Goal: Complete application form

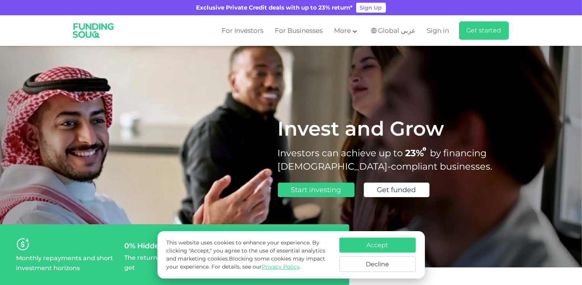
click at [397, 263] on button "Decline" at bounding box center [377, 264] width 76 height 16
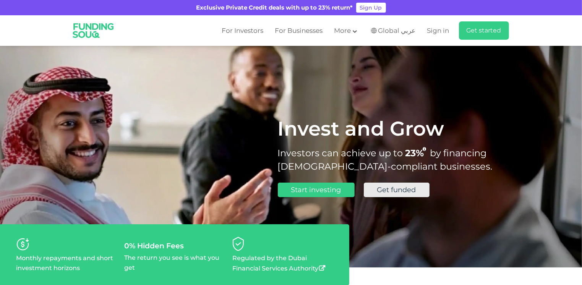
click at [407, 191] on span "Get funded" at bounding box center [396, 190] width 39 height 8
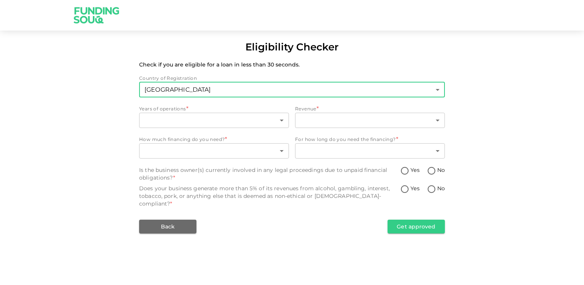
click at [246, 97] on body "Eligibility Checker Check if you are eligible for a loan in less than 30 second…" at bounding box center [292, 142] width 584 height 285
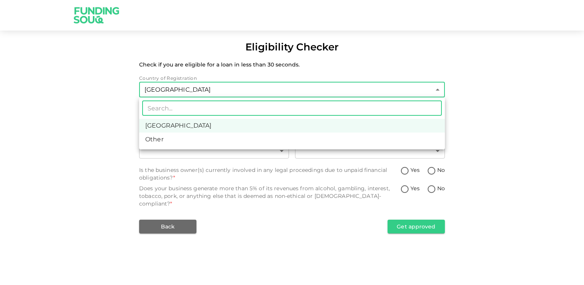
click at [246, 96] on div at bounding box center [292, 142] width 584 height 285
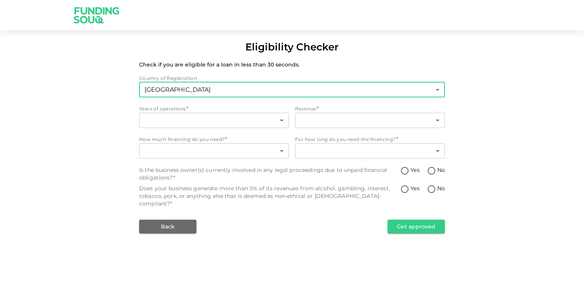
click at [246, 96] on body "Eligibility Checker Check if you are eligible for a loan in less than 30 second…" at bounding box center [292, 142] width 584 height 285
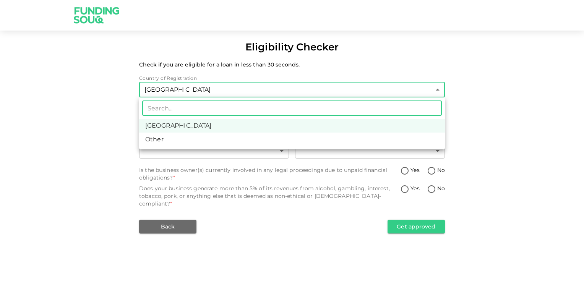
click at [219, 138] on li "Other" at bounding box center [292, 140] width 306 height 14
type input "3"
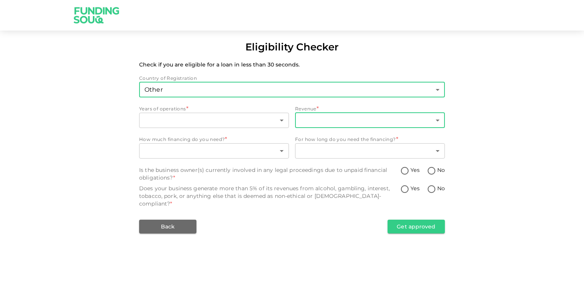
click at [318, 115] on body "Eligibility Checker Check if you are eligible for a loan in less than 30 second…" at bounding box center [292, 142] width 584 height 285
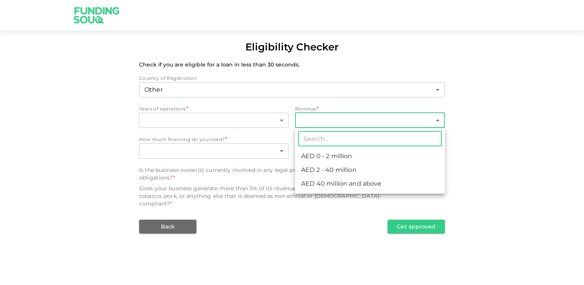
click at [321, 160] on li "AED 0 - 2 million" at bounding box center [370, 156] width 150 height 14
type input "1"
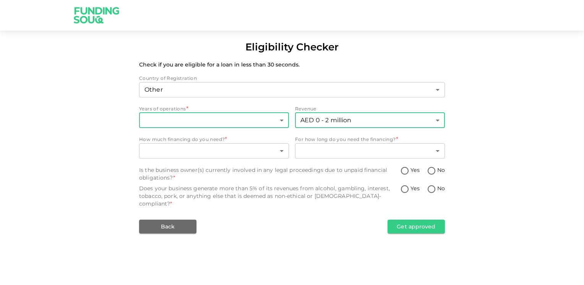
click at [283, 122] on body "Eligibility Checker Check if you are eligible for a loan in less than 30 second…" at bounding box center [292, 142] width 584 height 285
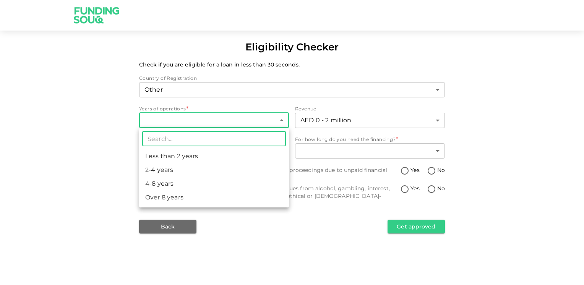
click at [225, 154] on li "Less than 2 years" at bounding box center [214, 156] width 150 height 14
type input "1"
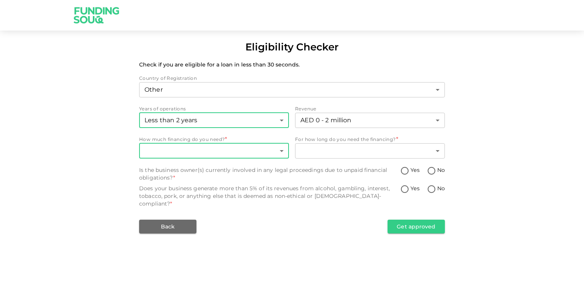
click at [278, 154] on body "Eligibility Checker Check if you are eligible for a loan in less than 30 second…" at bounding box center [292, 142] width 584 height 285
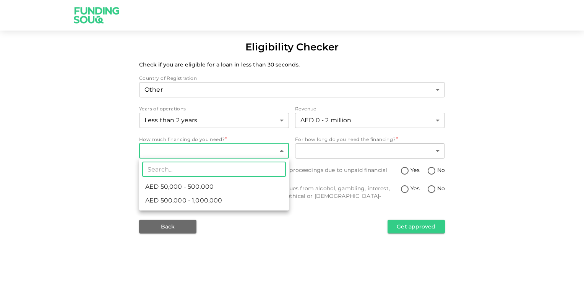
click at [223, 200] on li "AED 500,000 - 1,000,000" at bounding box center [214, 201] width 150 height 14
type input "2"
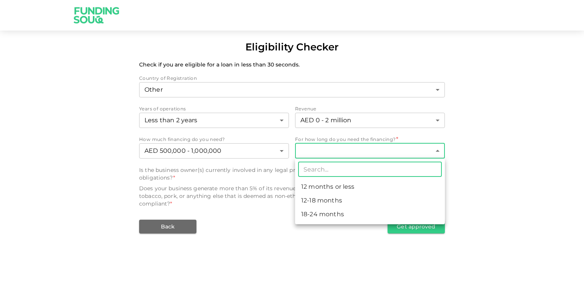
click at [339, 155] on body "Eligibility Checker Check if you are eligible for a loan in less than 30 second…" at bounding box center [292, 142] width 584 height 285
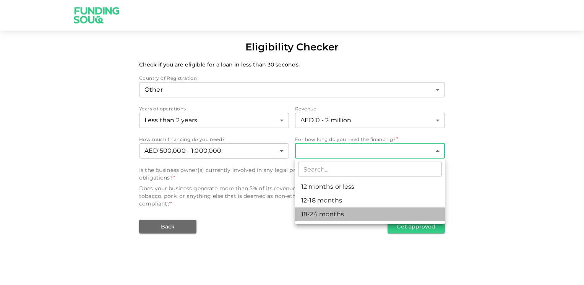
click at [331, 217] on li "18-24 months" at bounding box center [370, 215] width 150 height 14
type input "3"
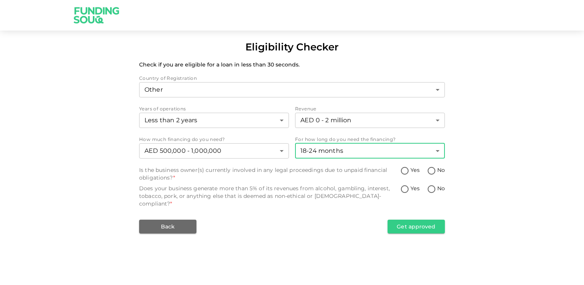
click at [406, 172] on input "Yes" at bounding box center [404, 171] width 11 height 10
radio input "true"
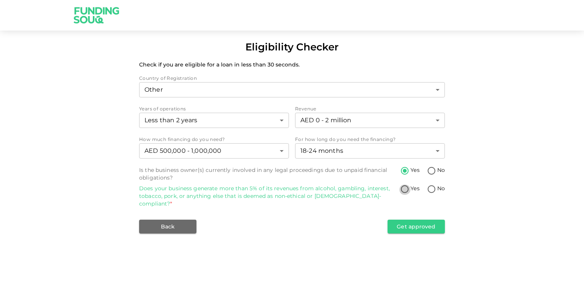
click at [405, 193] on input "Yes" at bounding box center [404, 190] width 11 height 10
radio input "true"
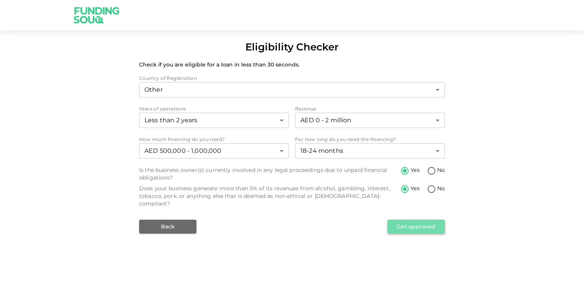
click at [423, 224] on button "Get approved" at bounding box center [415, 227] width 57 height 14
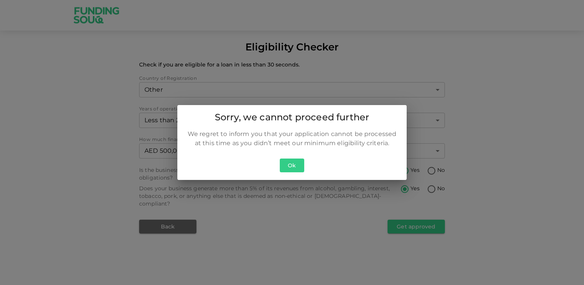
click at [295, 169] on button "Ok" at bounding box center [292, 166] width 24 height 14
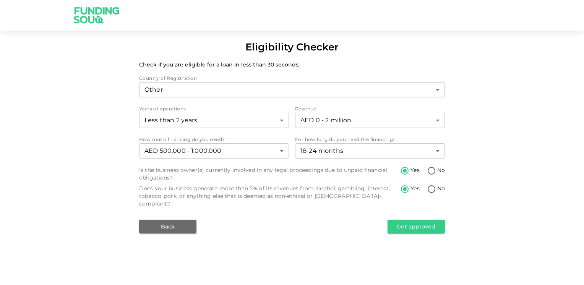
click at [430, 193] on input "No" at bounding box center [431, 190] width 11 height 10
radio input "true"
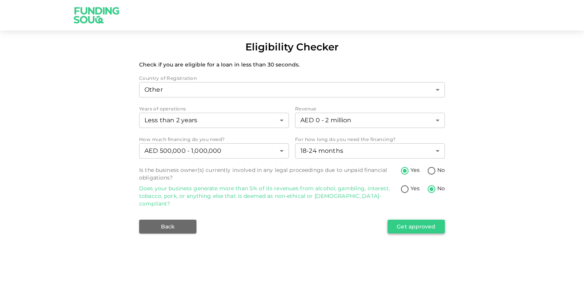
click at [402, 225] on button "Get approved" at bounding box center [415, 227] width 57 height 14
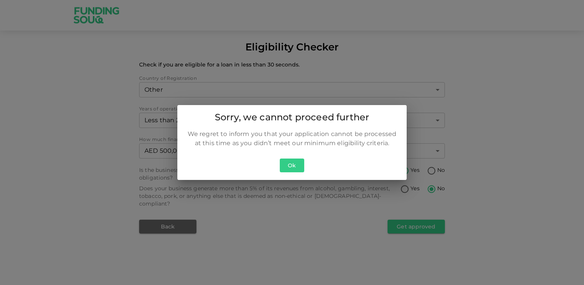
click at [286, 167] on button "Ok" at bounding box center [292, 166] width 24 height 14
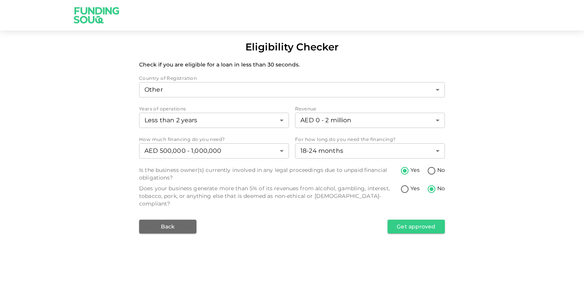
click at [83, 5] on img at bounding box center [96, 15] width 57 height 30
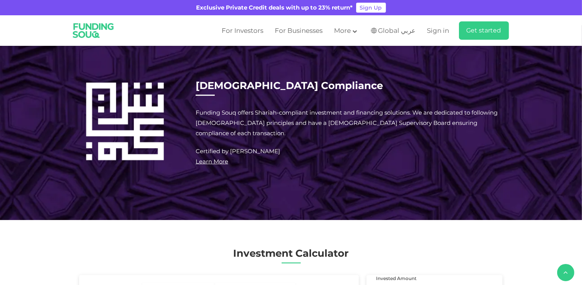
scroll to position [879, 0]
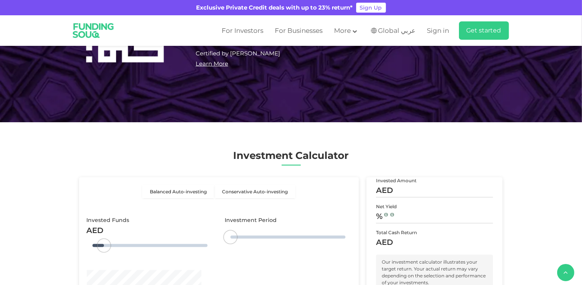
type tc-range-slider "4"
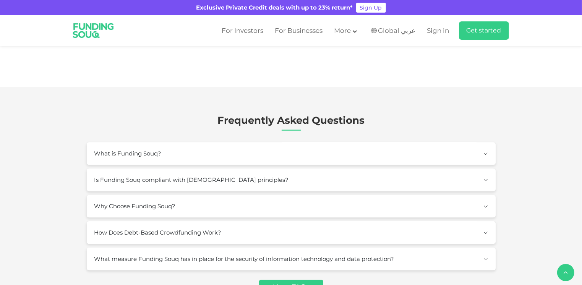
scroll to position [1720, 0]
